Goal: Manage account settings: Manage account settings

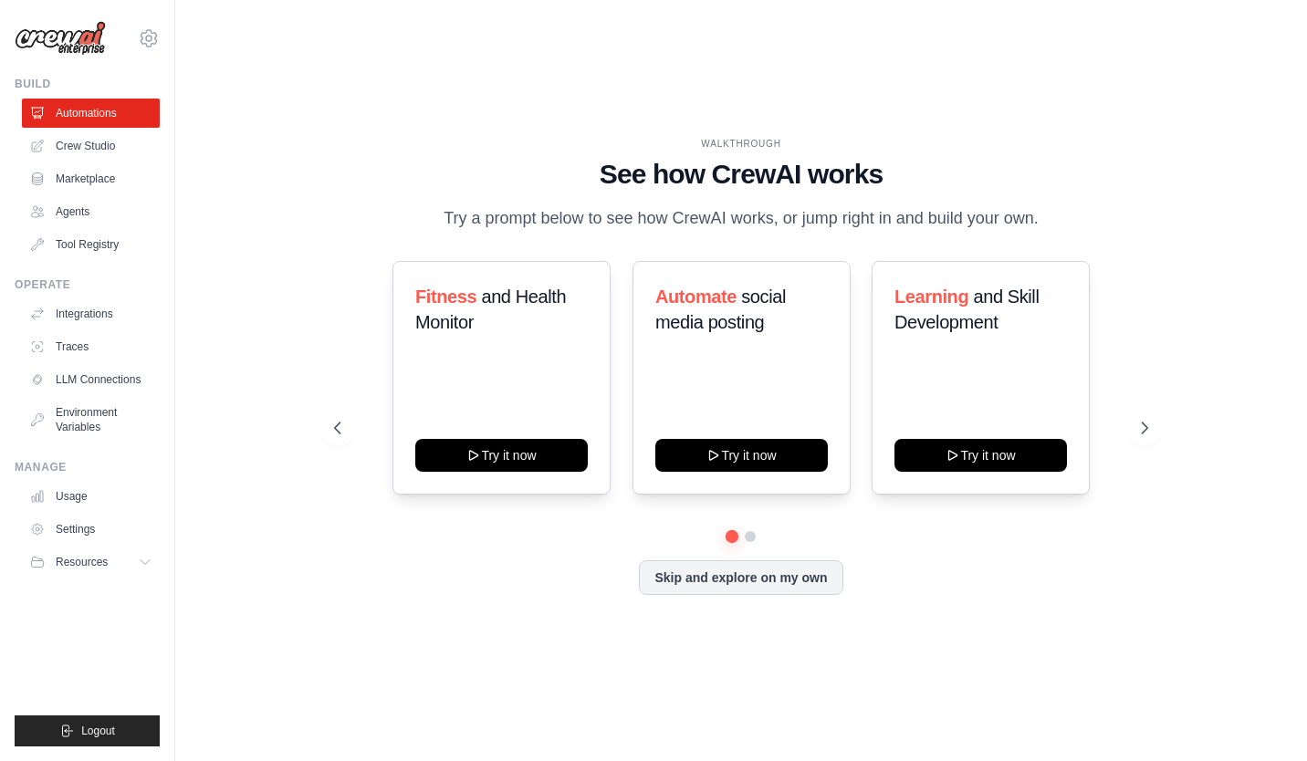
click at [120, 155] on link "Crew Studio" at bounding box center [91, 145] width 138 height 29
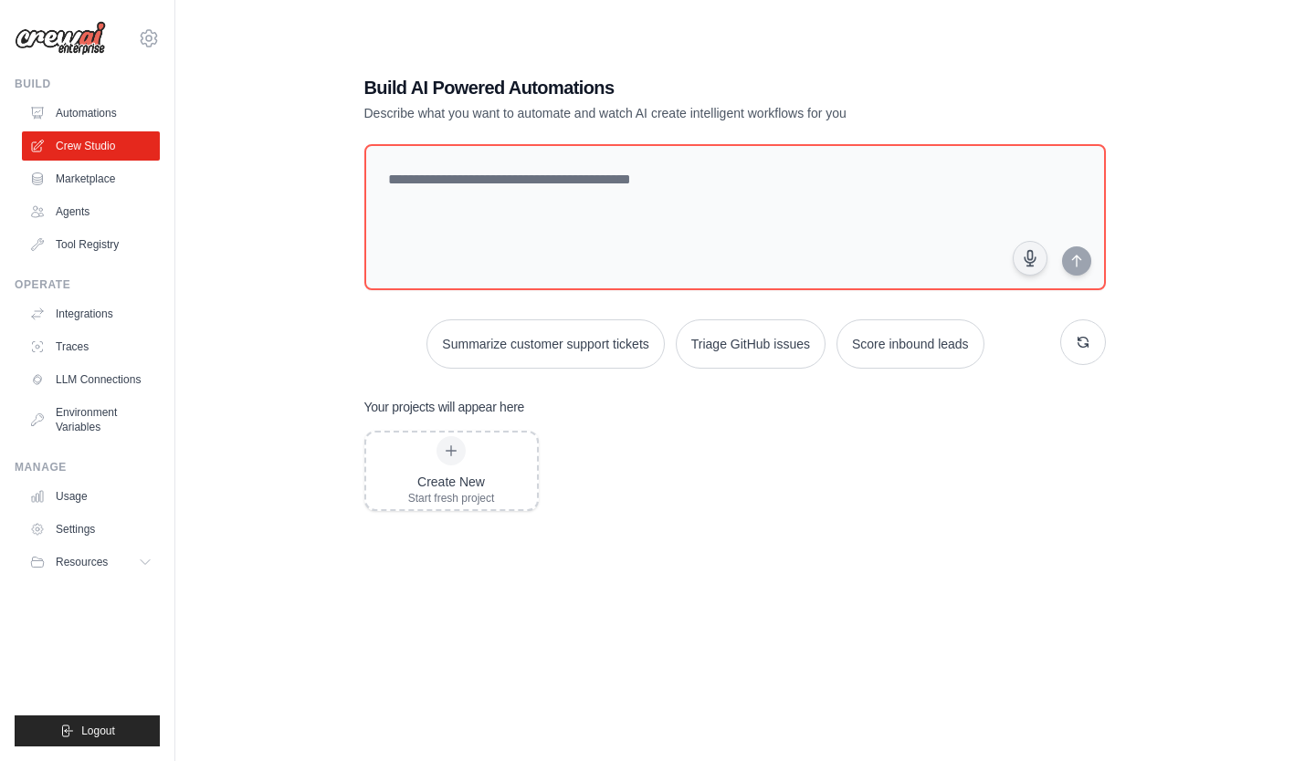
click at [456, 484] on div "Create New" at bounding box center [451, 482] width 87 height 18
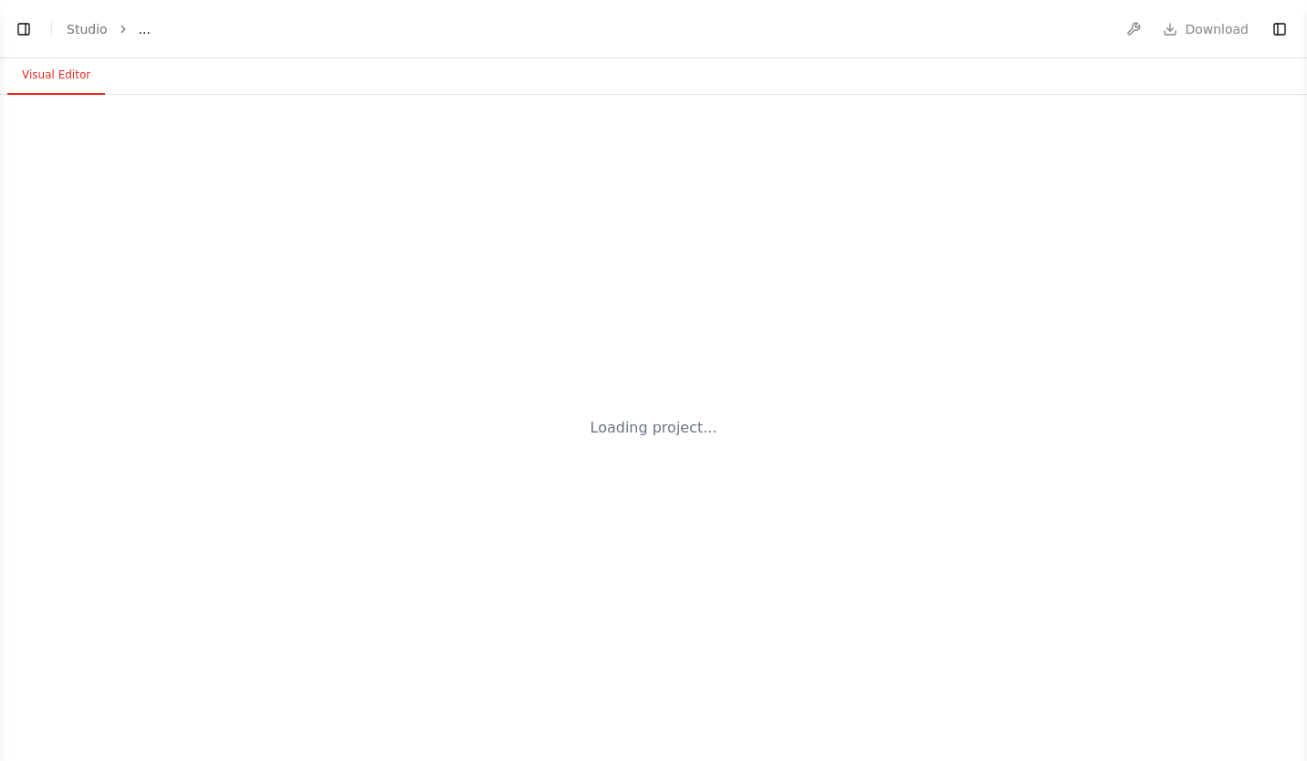
select select "****"
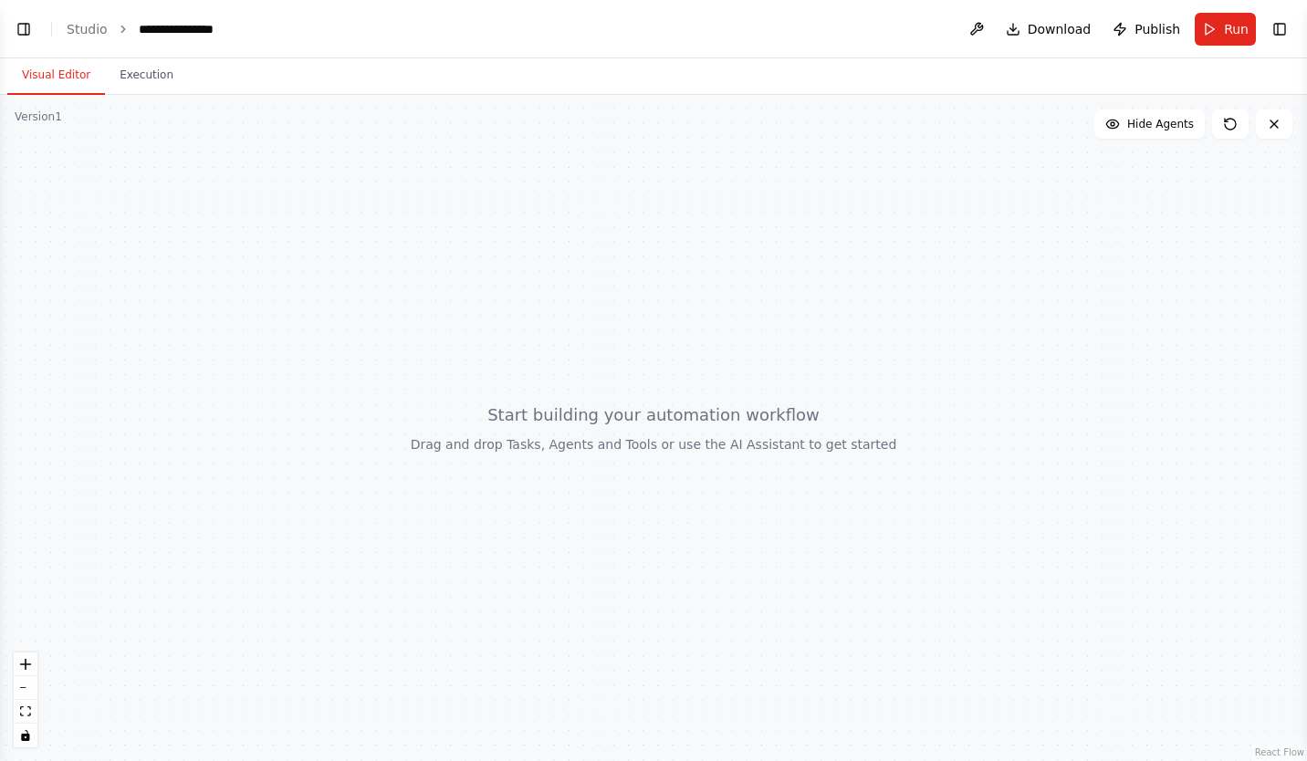
click at [33, 709] on button "fit view" at bounding box center [26, 712] width 24 height 24
click at [26, 711] on icon "fit view" at bounding box center [25, 712] width 11 height 10
click at [31, 682] on button "zoom out" at bounding box center [26, 688] width 24 height 24
click at [193, 24] on div "**********" at bounding box center [184, 29] width 91 height 18
click at [151, 70] on button "Execution" at bounding box center [146, 76] width 83 height 38
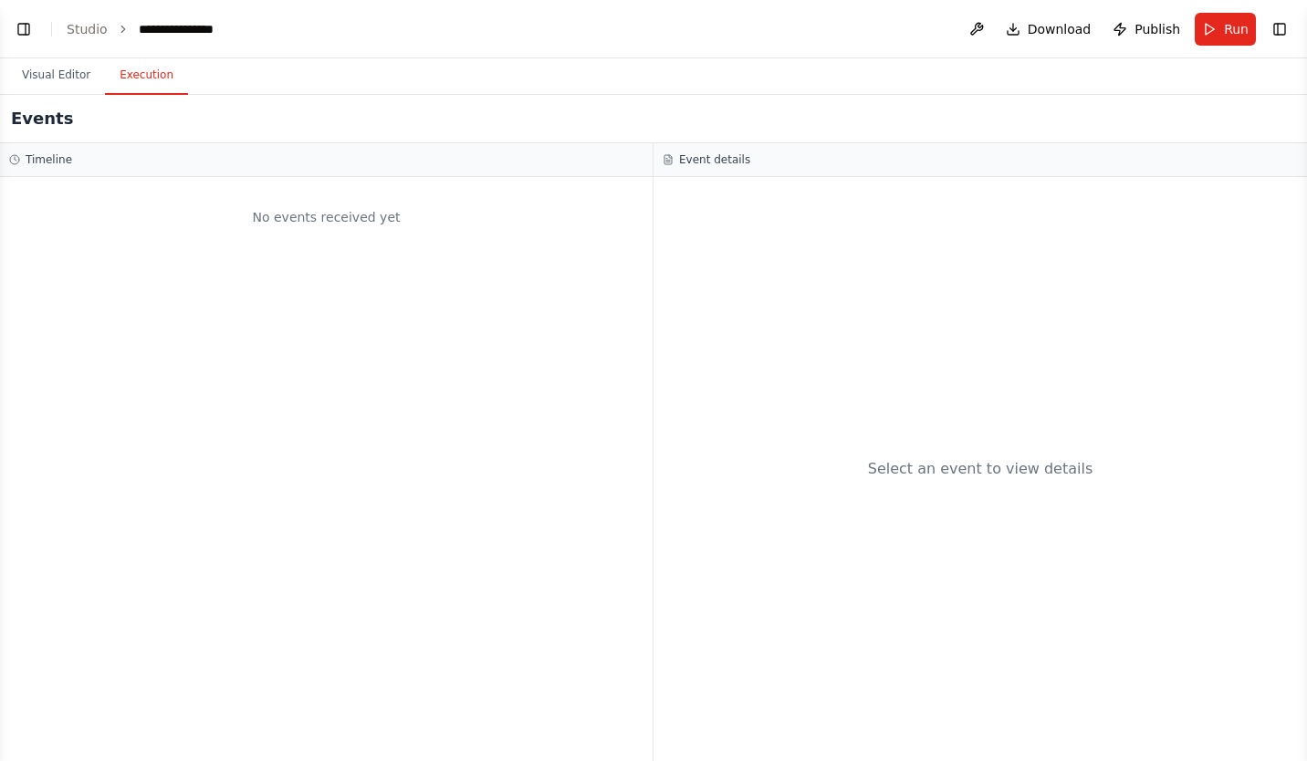
click at [92, 28] on link "Studio" at bounding box center [87, 29] width 41 height 15
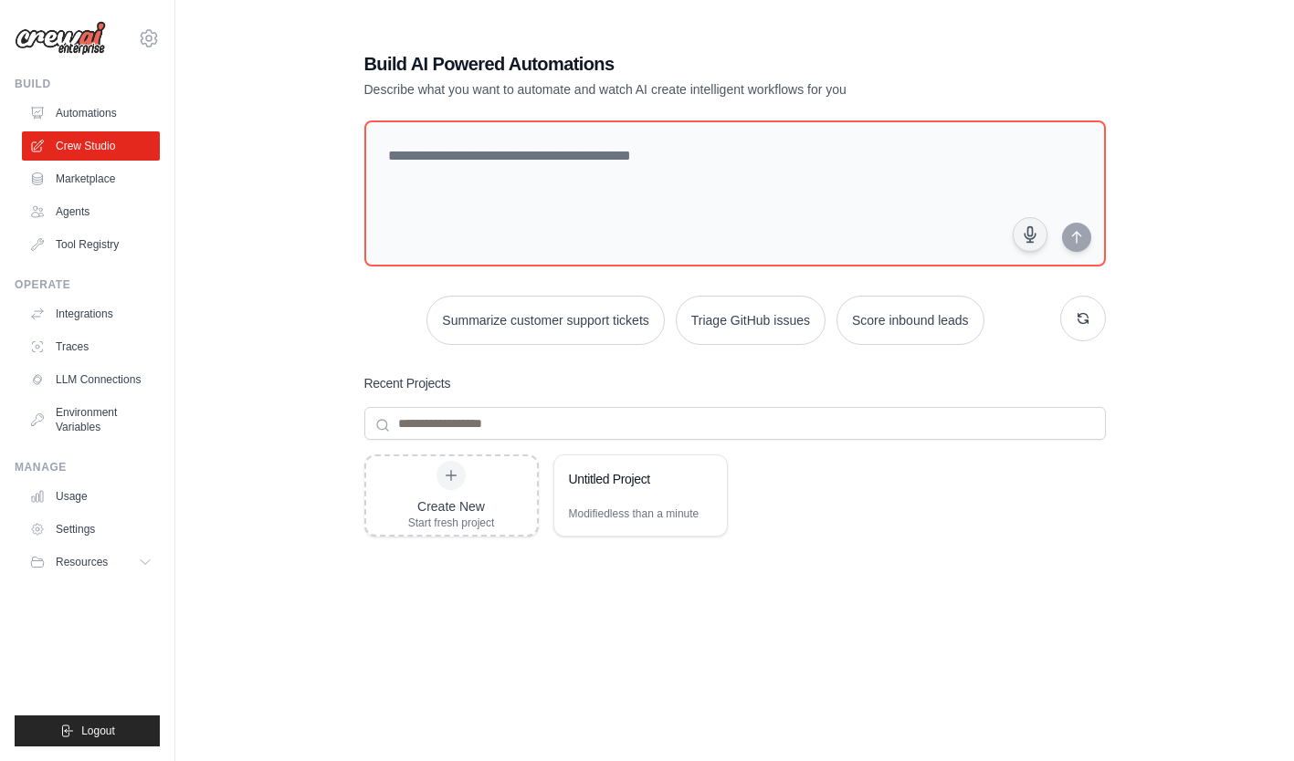
click at [761, 592] on div "Create New Start fresh project Untitled Project Modified less than a minute" at bounding box center [734, 601] width 741 height 292
click at [702, 478] on icon at bounding box center [702, 479] width 11 height 11
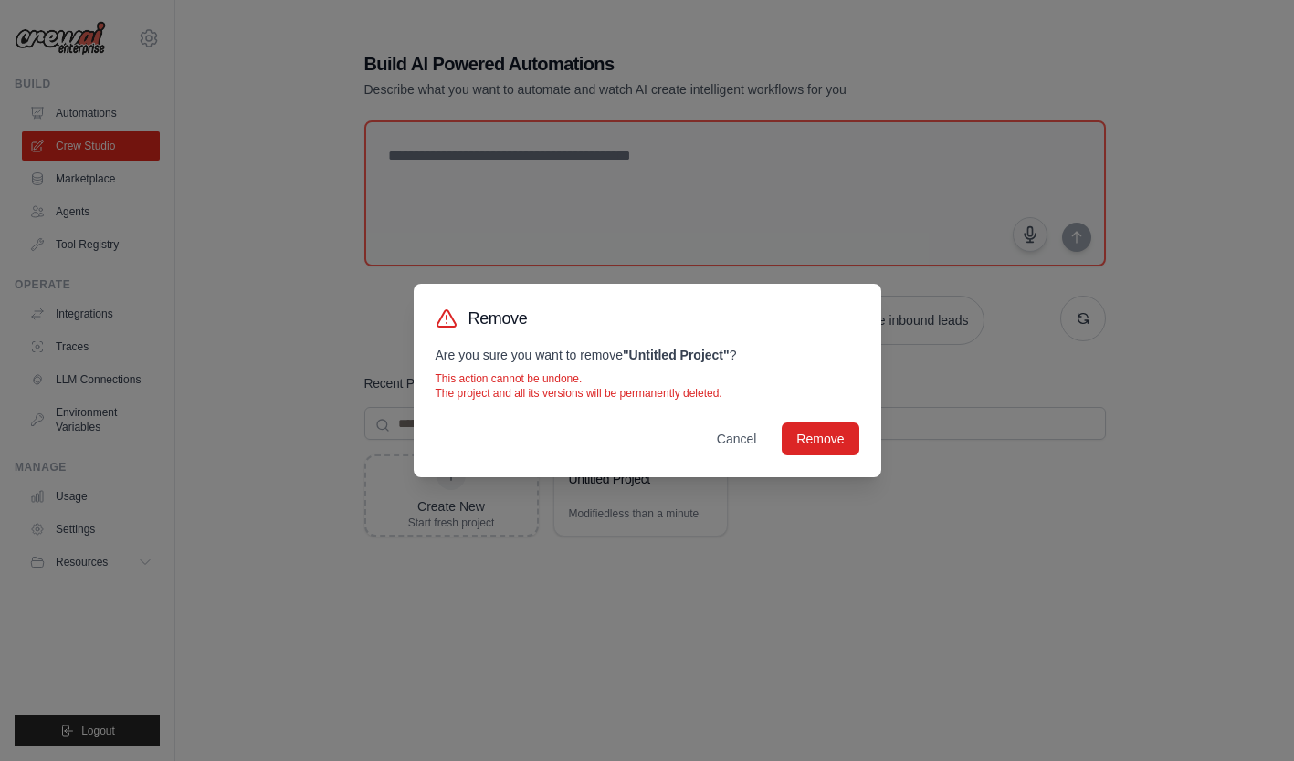
click at [819, 440] on button "Remove" at bounding box center [819, 439] width 77 height 33
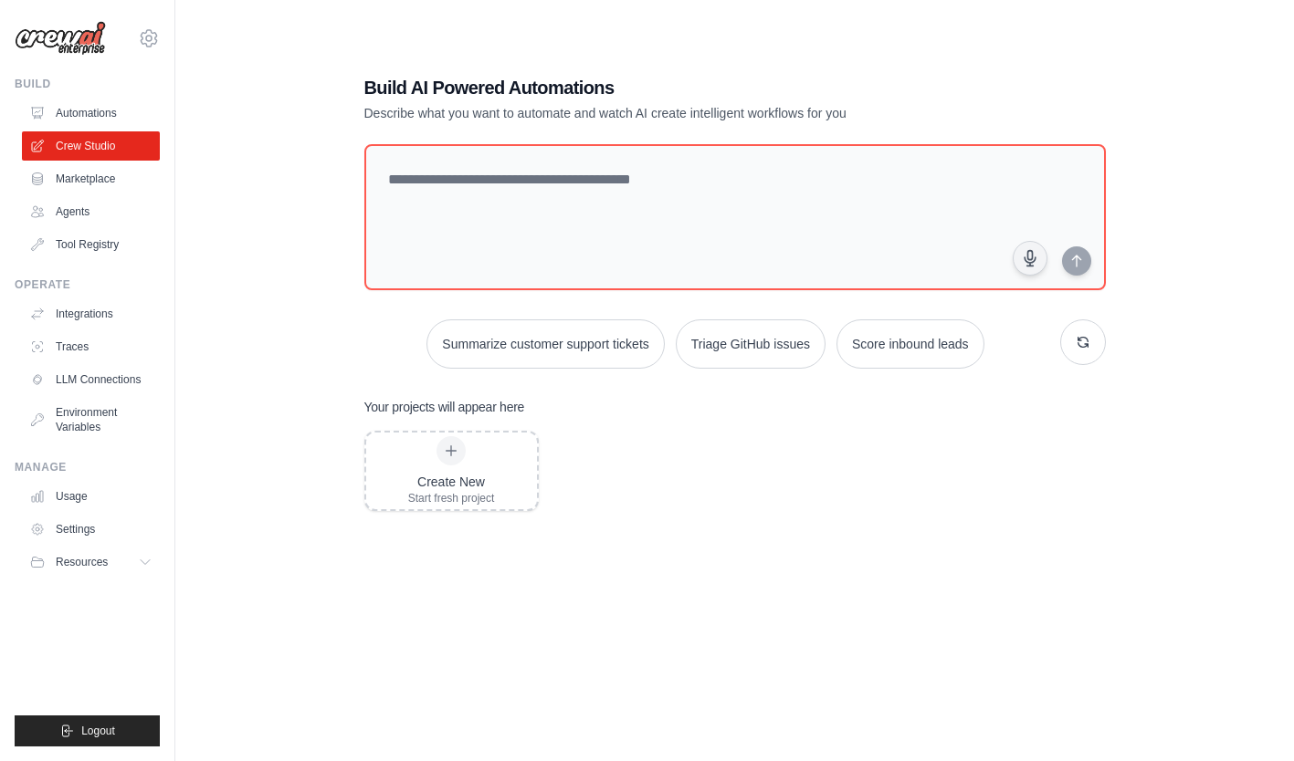
click at [149, 38] on icon at bounding box center [149, 38] width 22 height 22
click at [181, 83] on div "[PERSON_NAME][EMAIL_ADDRESS][DOMAIN_NAME]" at bounding box center [148, 78] width 131 height 18
click at [159, 128] on link "Settings" at bounding box center [148, 123] width 161 height 33
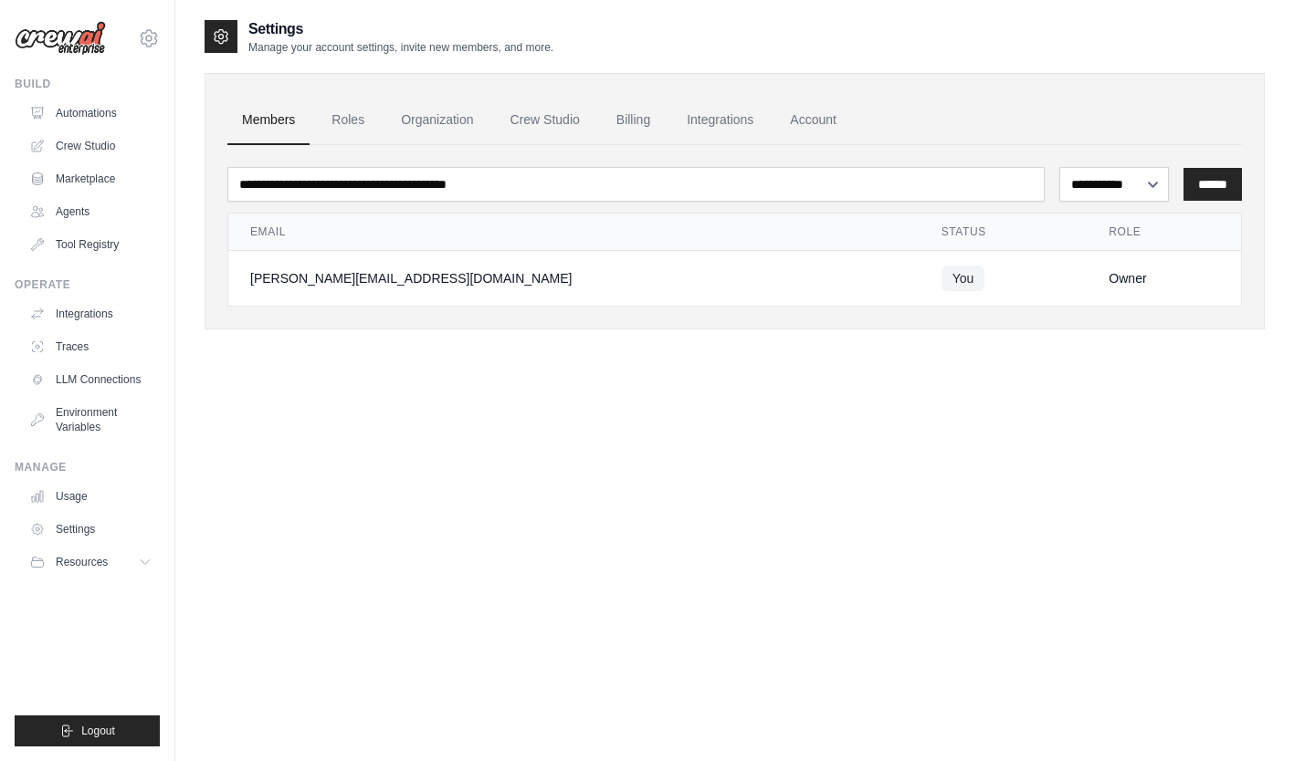
click at [346, 114] on link "Roles" at bounding box center [348, 120] width 62 height 49
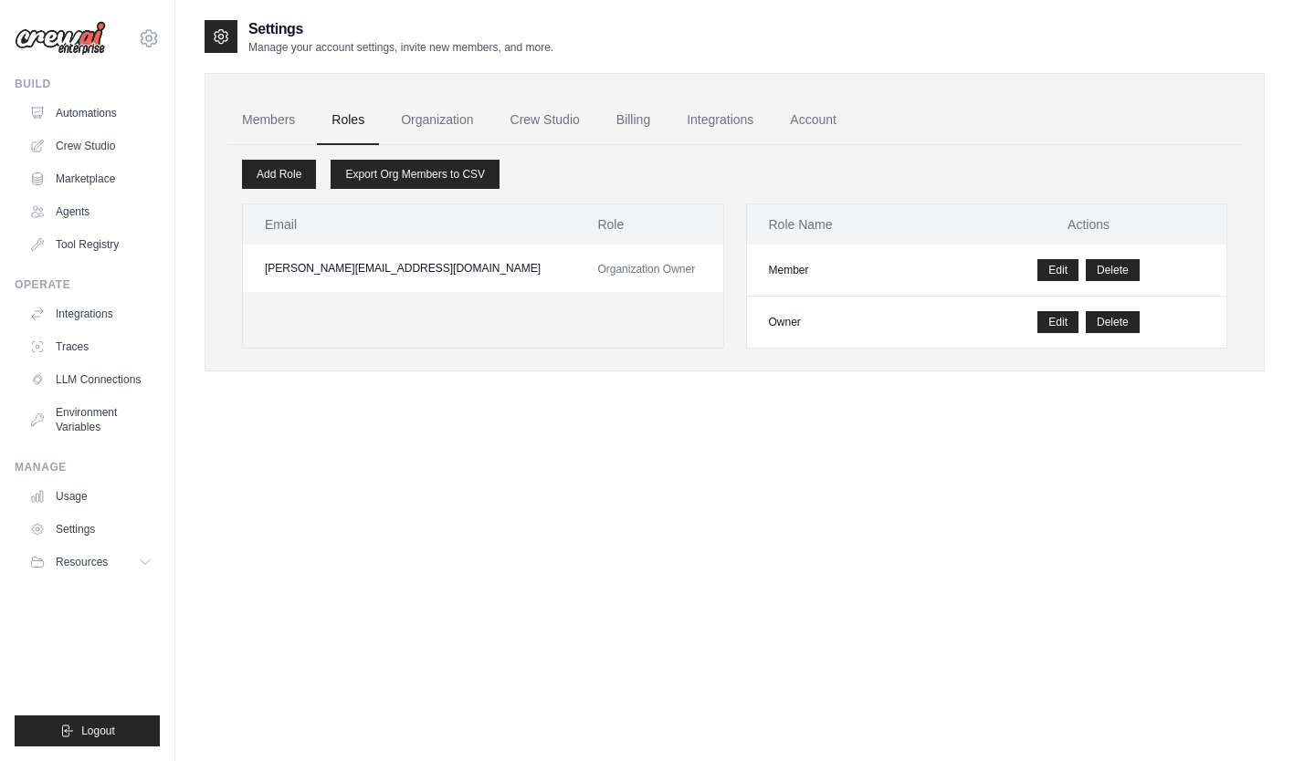
click at [269, 139] on link "Members" at bounding box center [268, 120] width 82 height 49
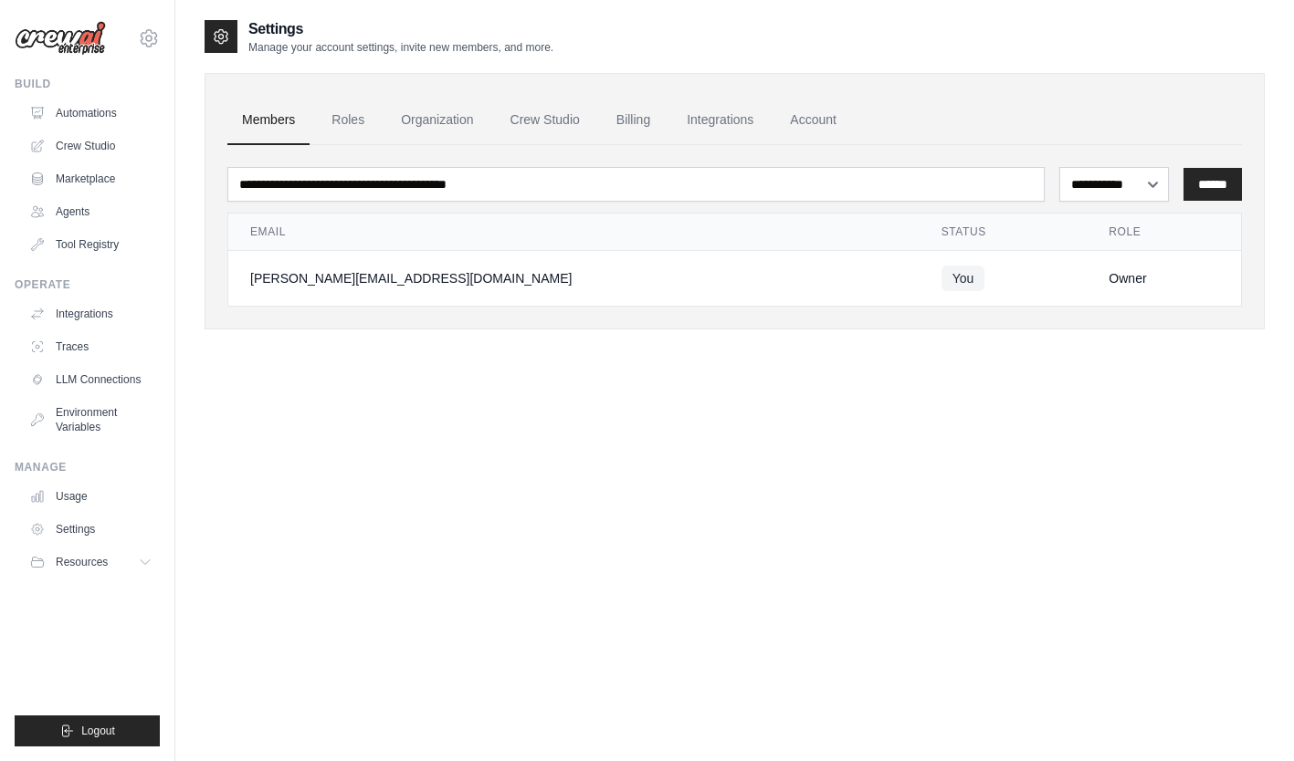
click at [120, 739] on button "Logout" at bounding box center [87, 731] width 145 height 31
